Goal: Connect with others: Connect with others

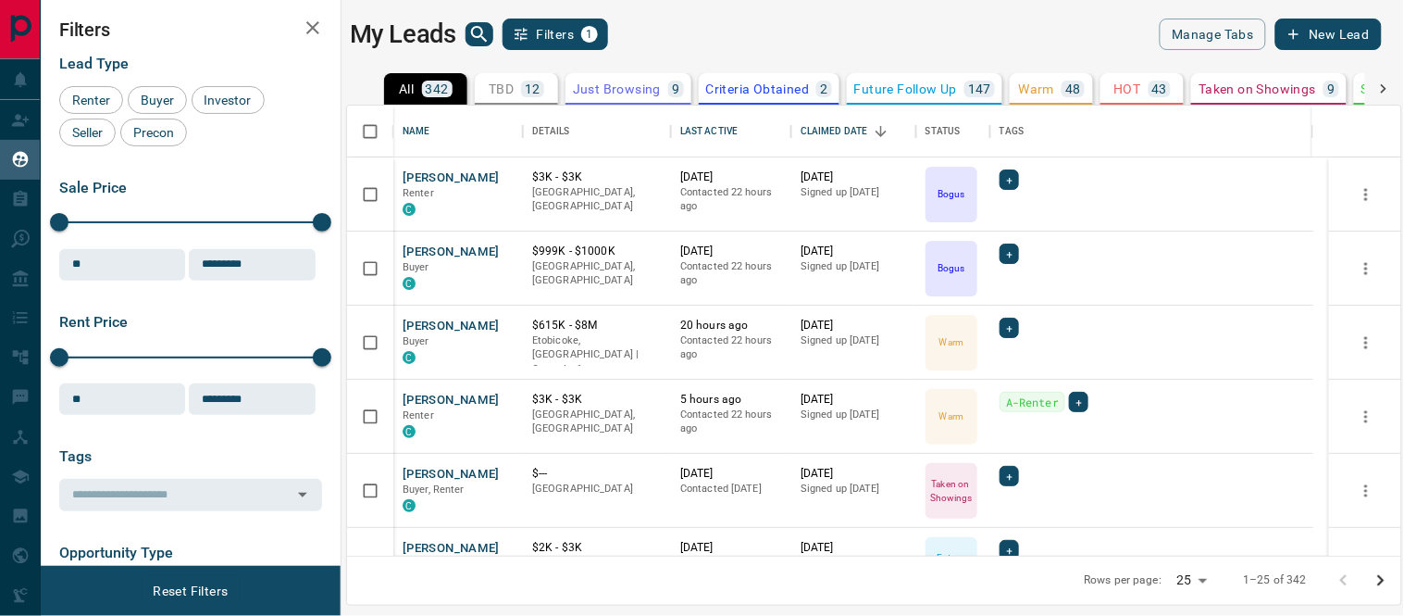
scroll to position [433, 1039]
click at [442, 176] on button "[PERSON_NAME]" at bounding box center [451, 178] width 97 height 18
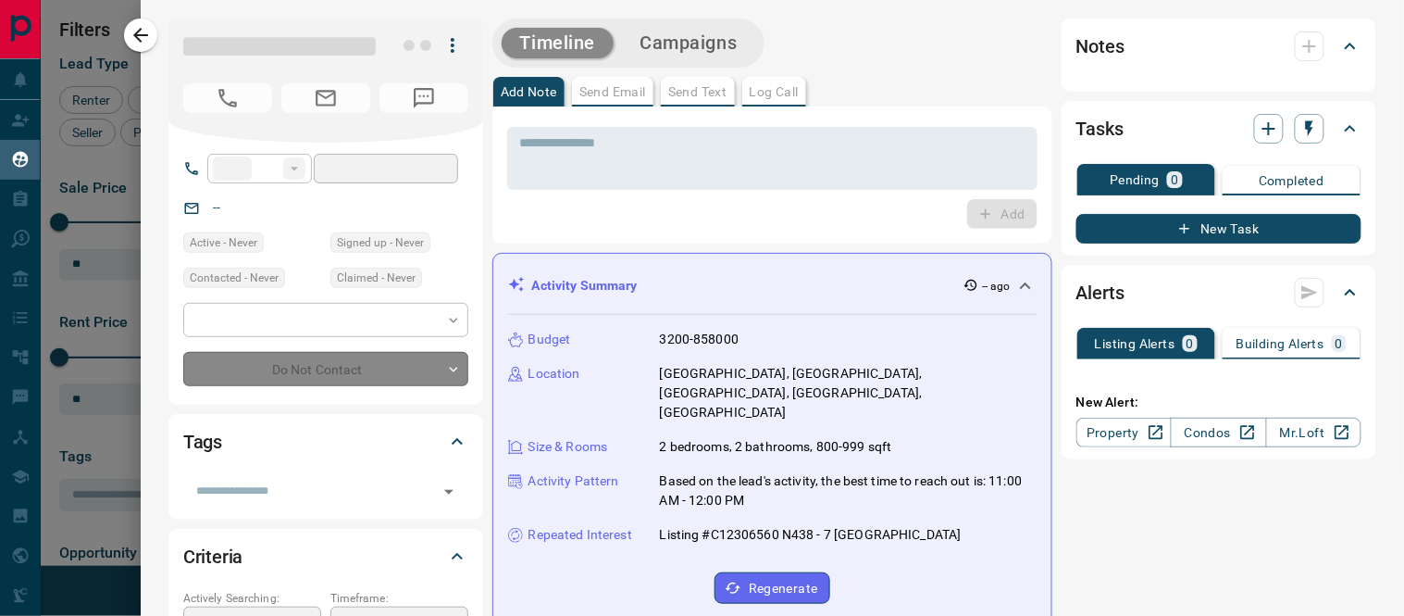
type input "**"
type input "**********"
type input "*"
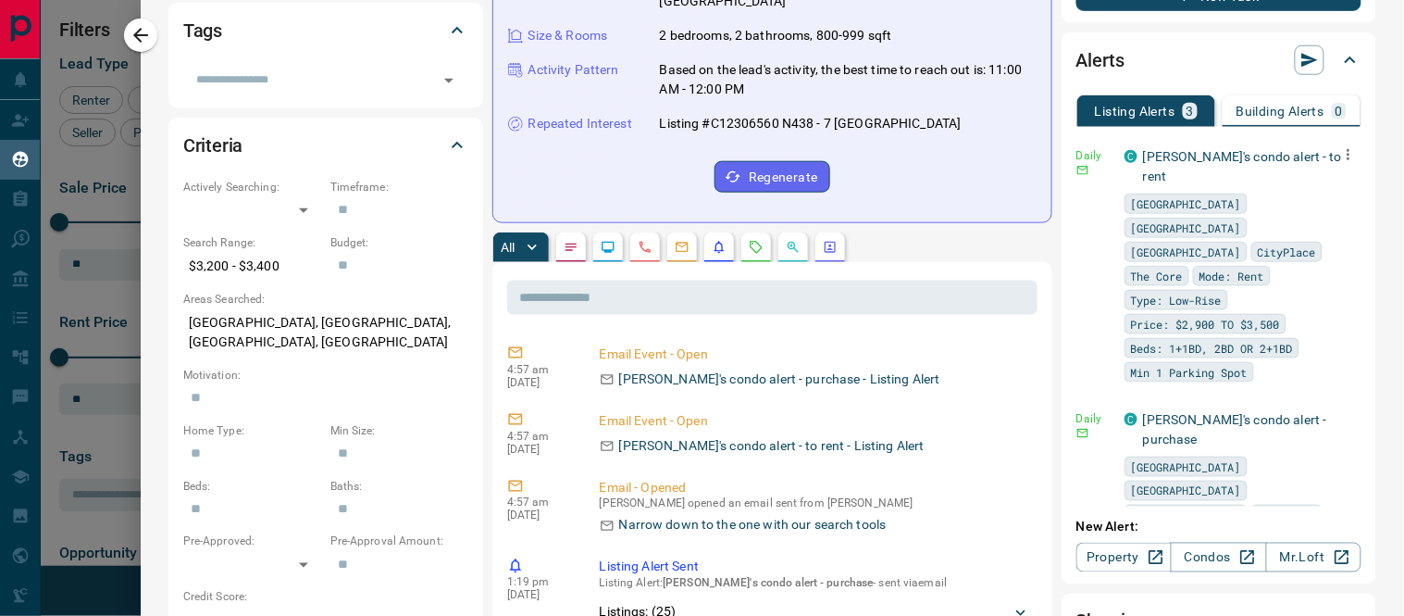
scroll to position [232, 0]
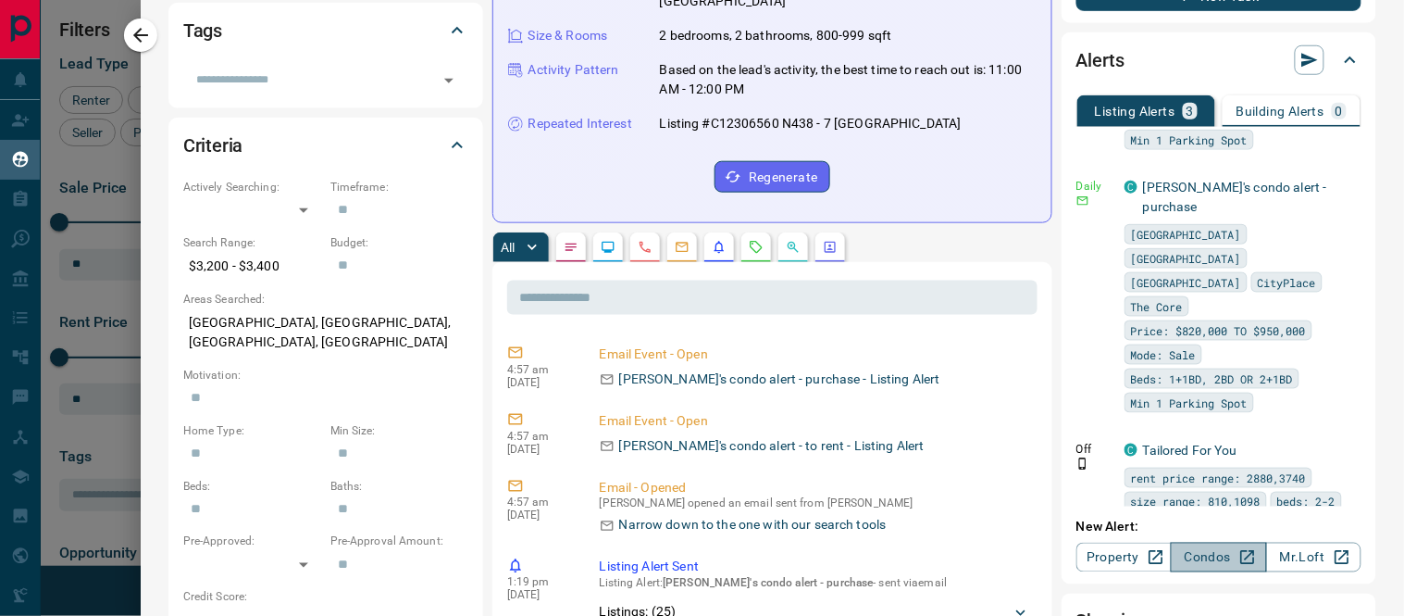
click at [1183, 557] on link "Condos" at bounding box center [1218, 557] width 95 height 30
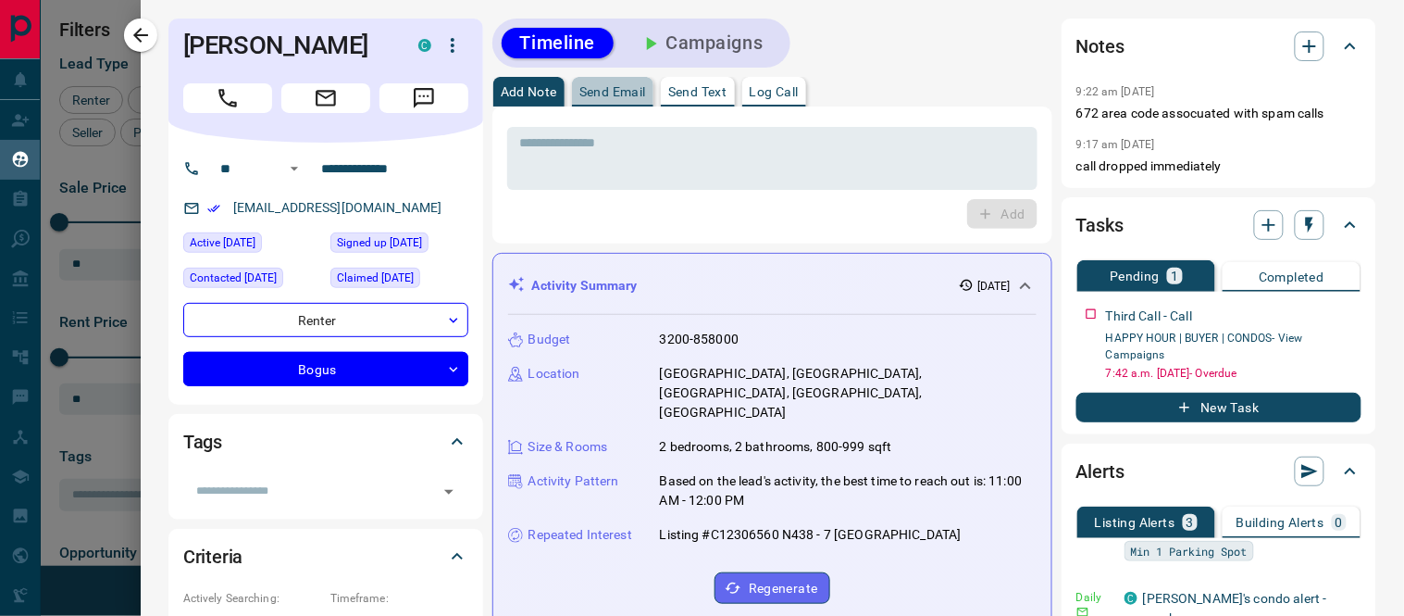
click at [631, 96] on button "Send Email" at bounding box center [612, 92] width 81 height 30
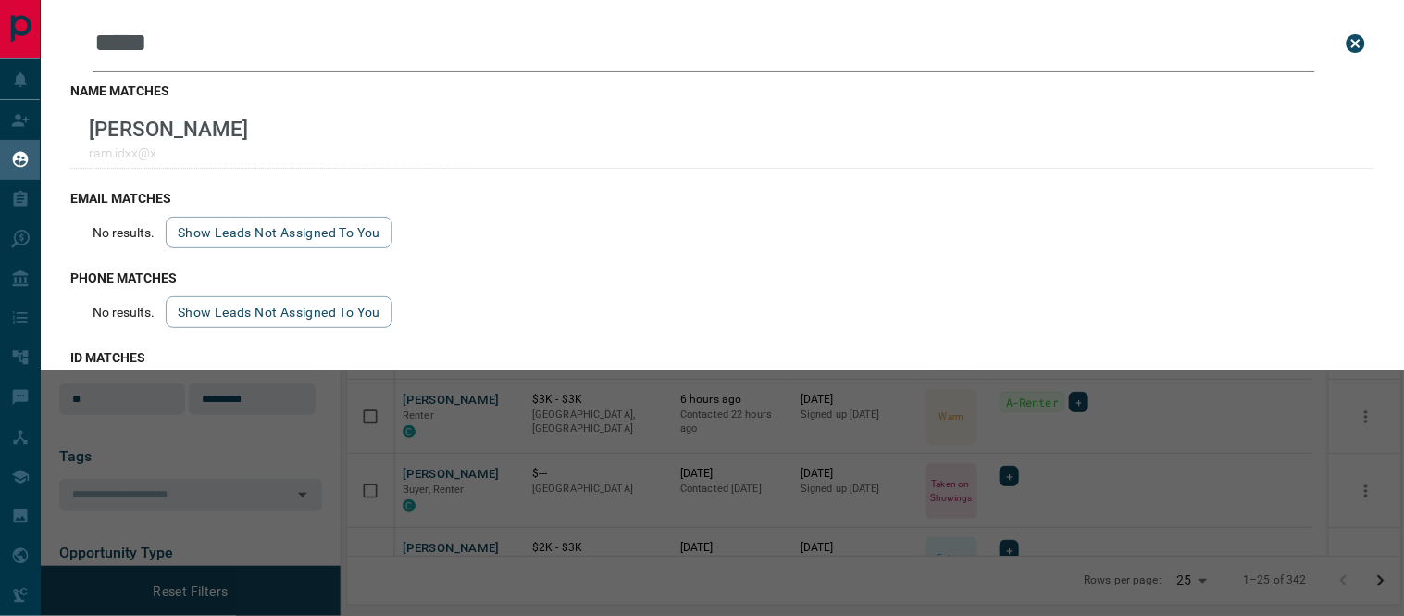
scroll to position [433, 1039]
click at [1347, 46] on icon "close search bar" at bounding box center [1356, 43] width 19 height 19
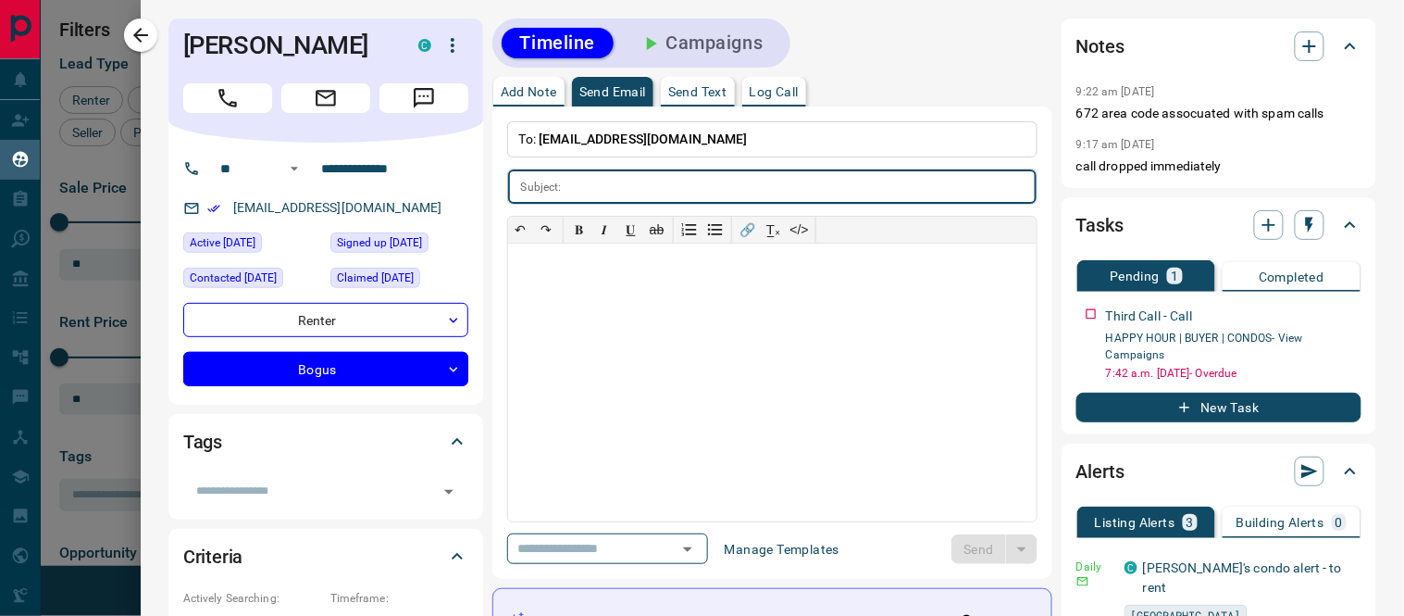
scroll to position [232, 0]
